Goal: Task Accomplishment & Management: Use online tool/utility

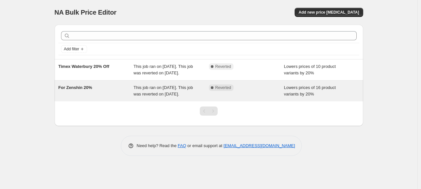
click at [83, 90] on span "For Zenshin 20%" at bounding box center [75, 87] width 34 height 5
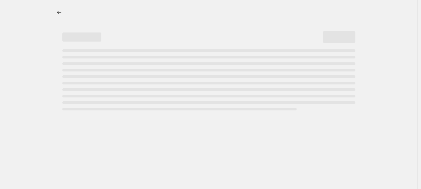
select select "percentage"
select select "collection"
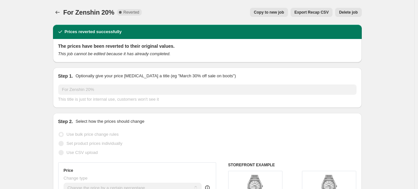
click at [271, 15] on button "Copy to new job" at bounding box center [269, 12] width 38 height 9
select select "percentage"
select select "collection"
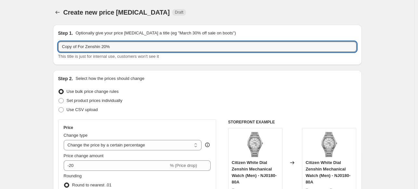
drag, startPoint x: 75, startPoint y: 46, endPoint x: 57, endPoint y: 44, distance: 18.3
click at [57, 44] on div "Step 1. Optionally give your price [MEDICAL_DATA] a title (eg "March 30% off sa…" at bounding box center [207, 45] width 309 height 40
drag, startPoint x: 79, startPoint y: 46, endPoint x: 76, endPoint y: 46, distance: 3.3
click at [76, 46] on input "[DATE] of For Zenshin 20%" at bounding box center [207, 47] width 298 height 10
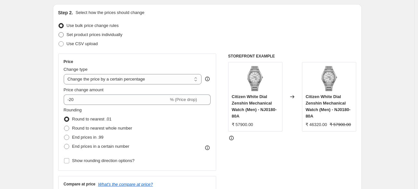
scroll to position [67, 0]
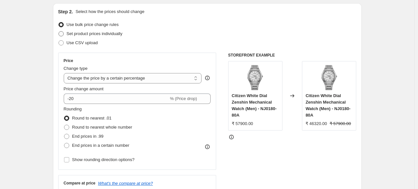
type input "[DATE] For Zenshin 20%"
click at [82, 35] on span "Set product prices individually" at bounding box center [95, 33] width 56 height 5
click at [59, 32] on input "Set product prices individually" at bounding box center [58, 31] width 0 height 0
radio input "true"
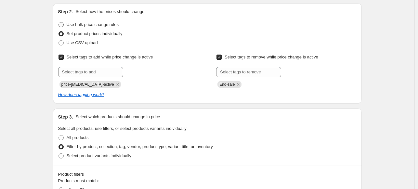
click at [81, 24] on span "Use bulk price change rules" at bounding box center [93, 24] width 52 height 5
click at [59, 22] on input "Use bulk price change rules" at bounding box center [58, 22] width 0 height 0
radio input "true"
select select "percentage"
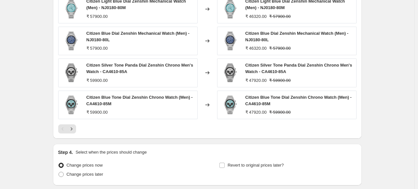
scroll to position [579, 0]
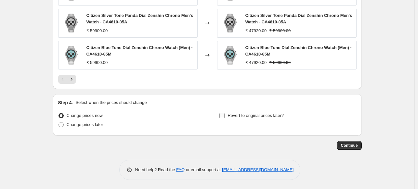
click at [224, 117] on input "Revert to original prices later?" at bounding box center [221, 115] width 5 height 5
checkbox input "true"
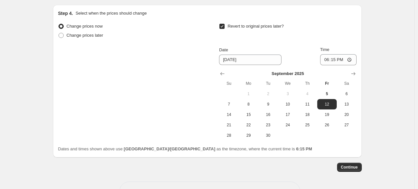
scroll to position [669, 0]
click at [251, 102] on span "8" at bounding box center [248, 103] width 14 height 5
type input "[DATE]"
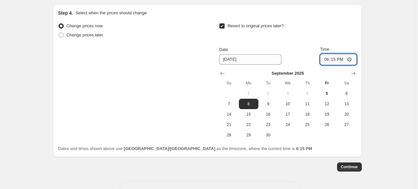
click at [351, 58] on input "18:15" at bounding box center [338, 59] width 36 height 11
type input "05:15"
click at [322, 146] on div "Dates and times shown above use [GEOGRAPHIC_DATA]/[GEOGRAPHIC_DATA] as the time…" at bounding box center [207, 149] width 298 height 6
click at [352, 167] on span "Continue" at bounding box center [349, 166] width 17 height 5
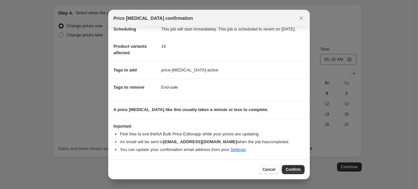
scroll to position [0, 0]
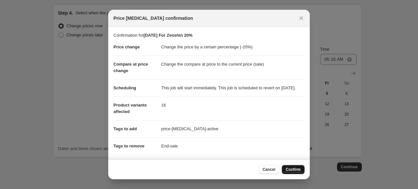
click at [289, 168] on span "Confirm" at bounding box center [293, 169] width 15 height 5
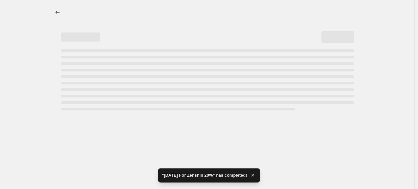
select select "percentage"
select select "collection"
